Goal: Obtain resource: Obtain resource

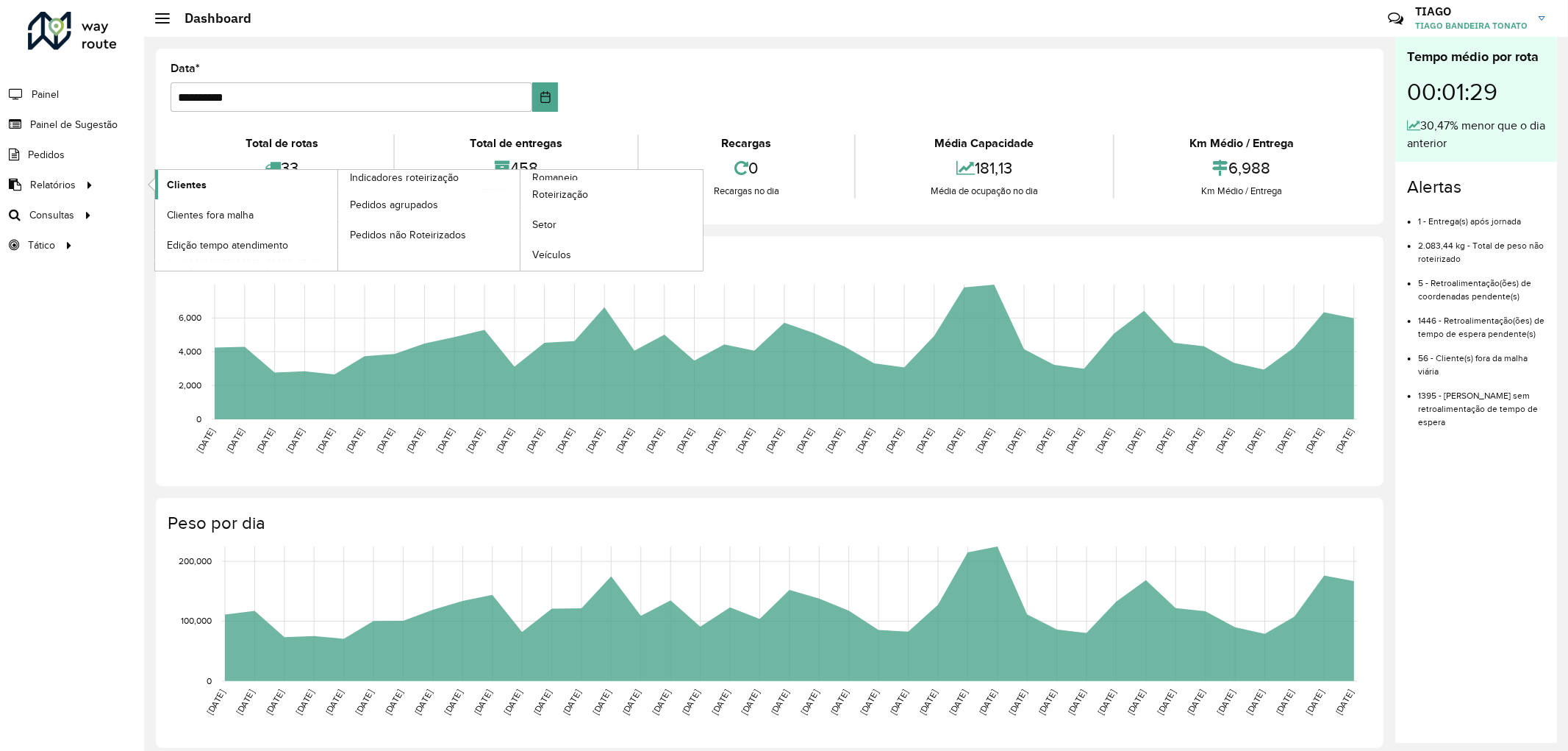
click at [192, 184] on span "Clientes" at bounding box center [187, 184] width 40 height 15
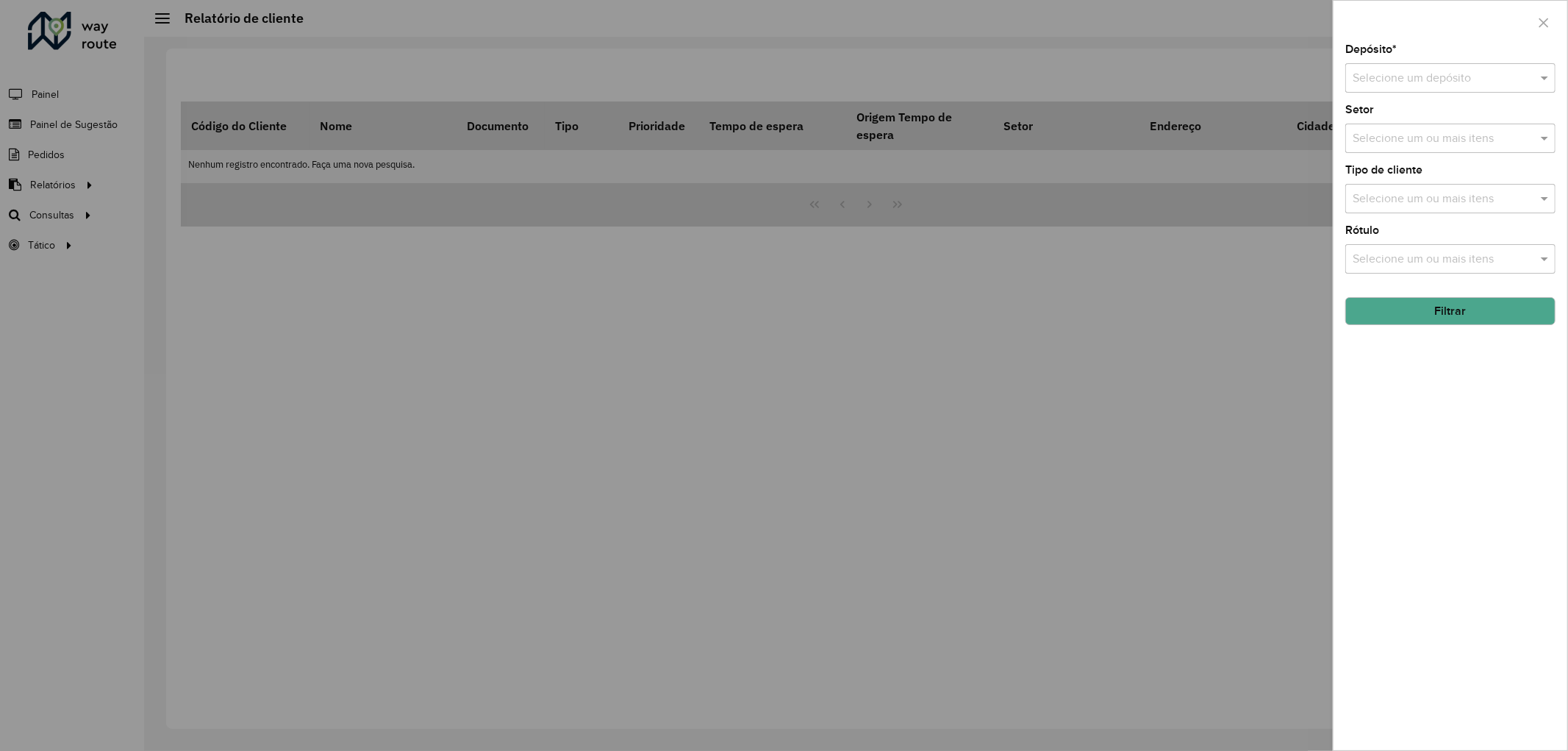
click at [1438, 77] on input "text" at bounding box center [1436, 79] width 166 height 18
click at [1413, 117] on span "CDD Joinville" at bounding box center [1387, 121] width 70 height 13
click at [1459, 251] on div "Selecione um ou mais itens" at bounding box center [1450, 259] width 210 height 30
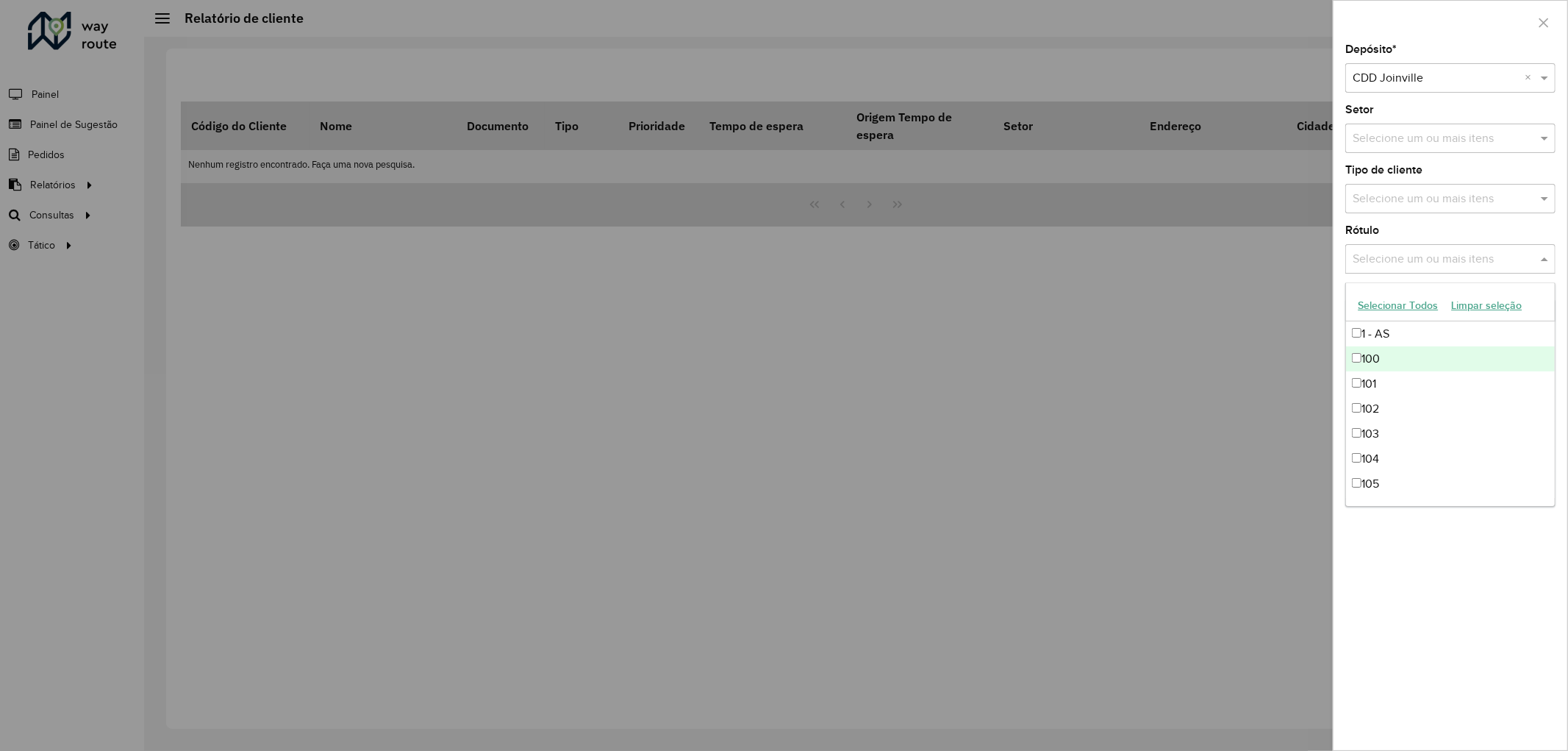
click at [1422, 211] on div "Selecione um ou mais itens" at bounding box center [1450, 198] width 210 height 30
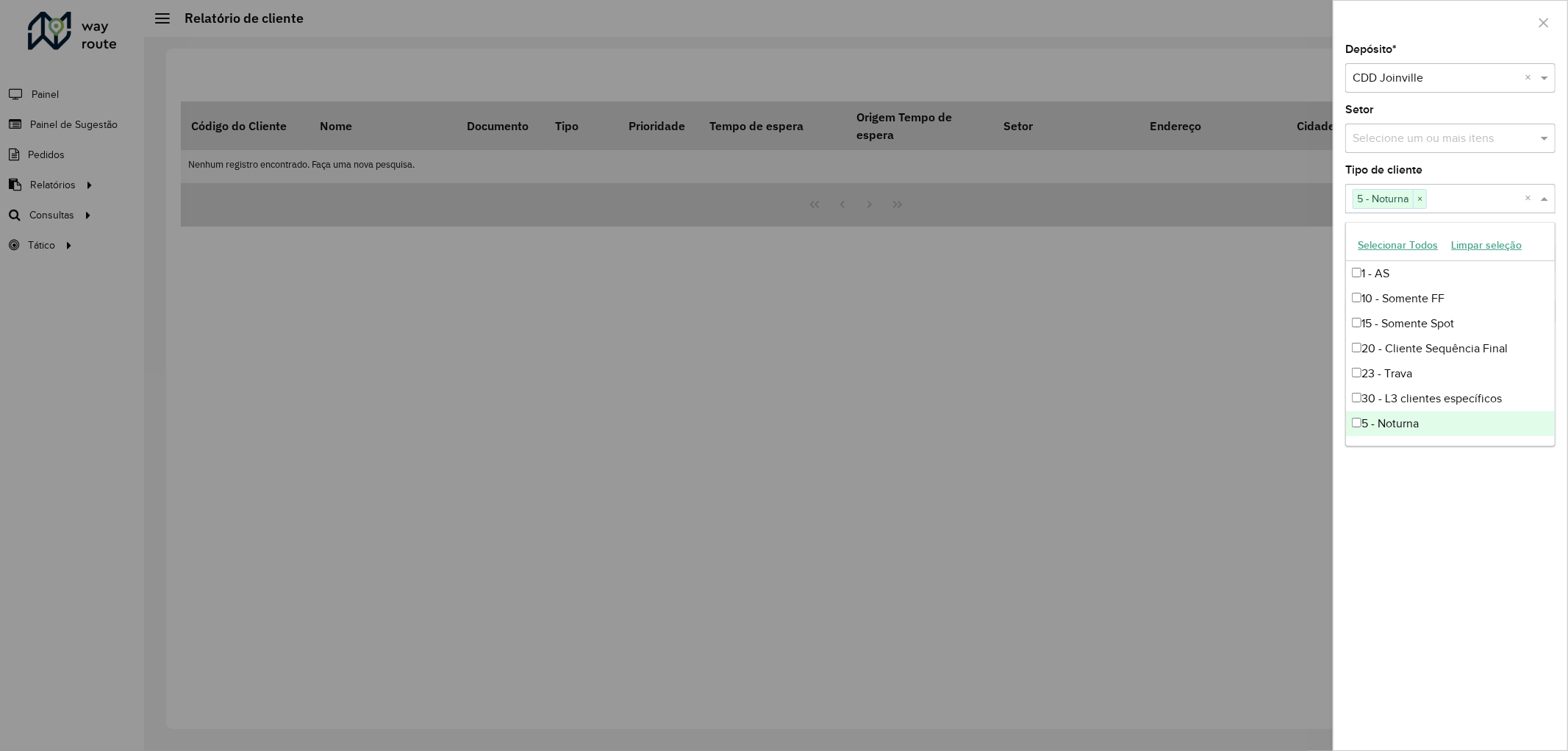
click at [1430, 524] on div "Depósito * Selecione um depósito × CDD Joinville × Setor Selecione um ou mais i…" at bounding box center [1450, 397] width 234 height 706
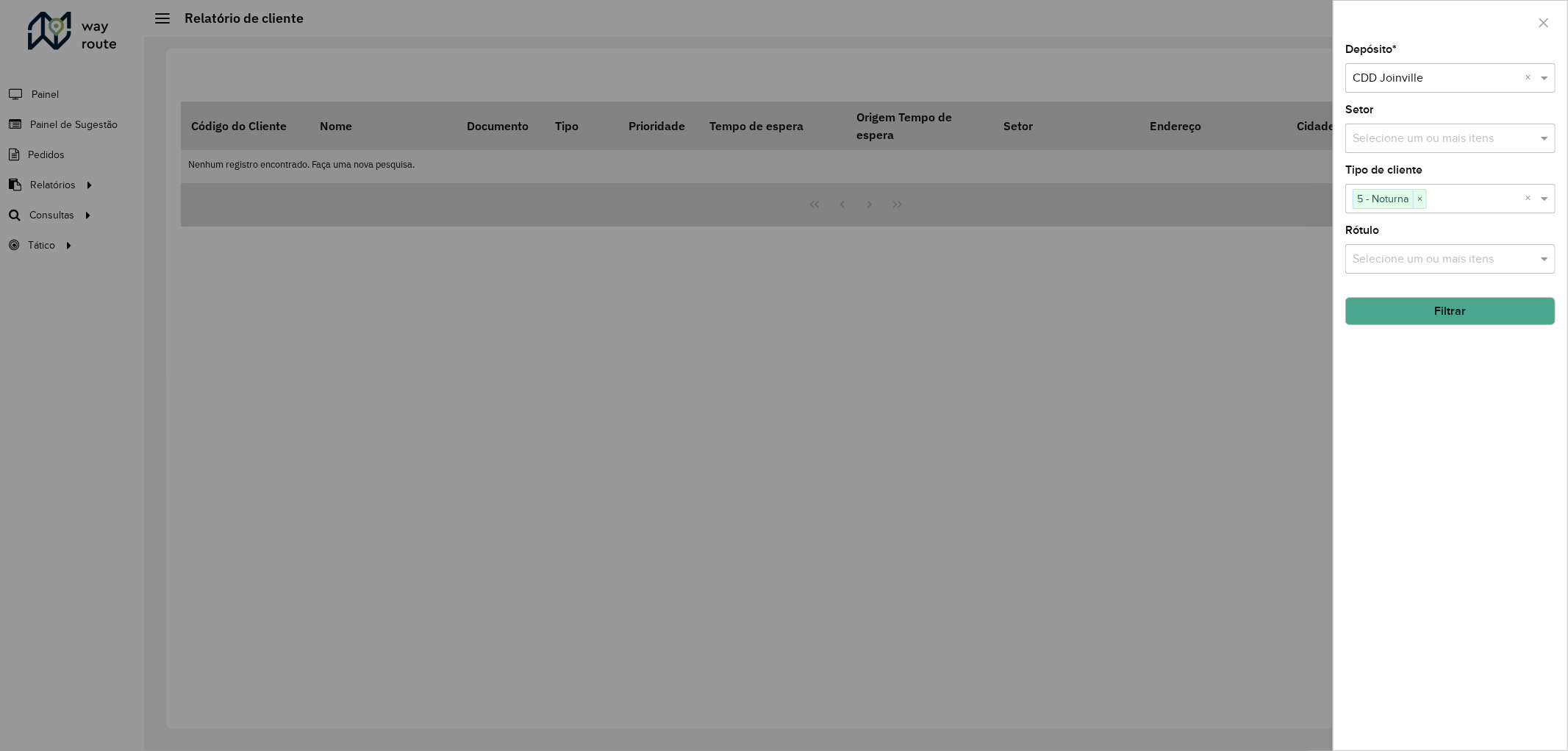
click at [1487, 310] on button "Filtrar" at bounding box center [1450, 310] width 210 height 28
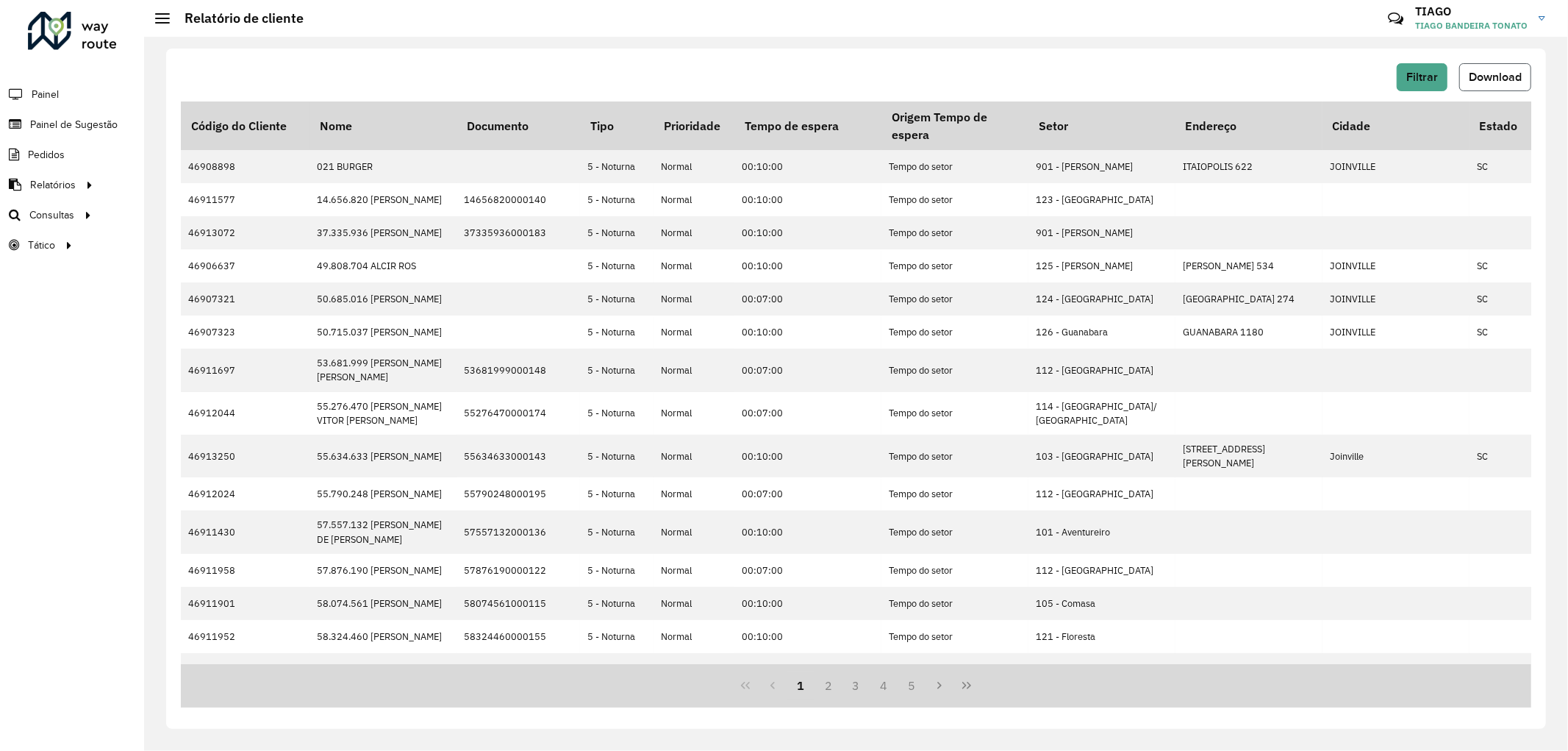
click at [1507, 82] on span "Download" at bounding box center [1495, 77] width 53 height 13
